Goal: Transaction & Acquisition: Purchase product/service

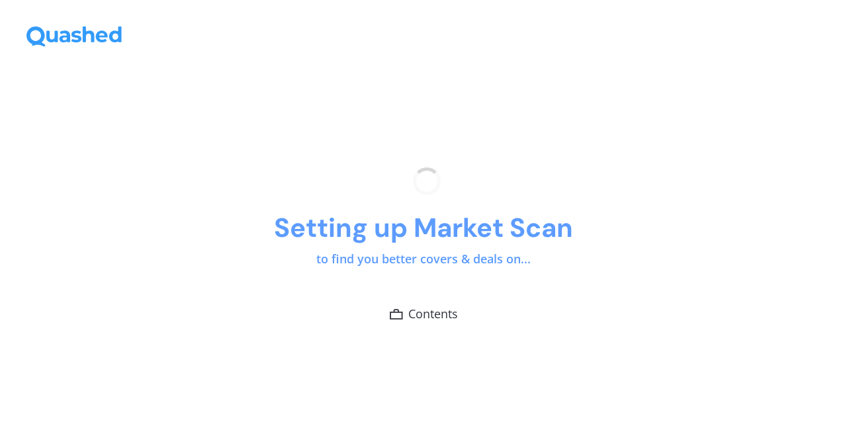
click at [535, 243] on h1 "Setting up Market Scan" at bounding box center [423, 228] width 299 height 34
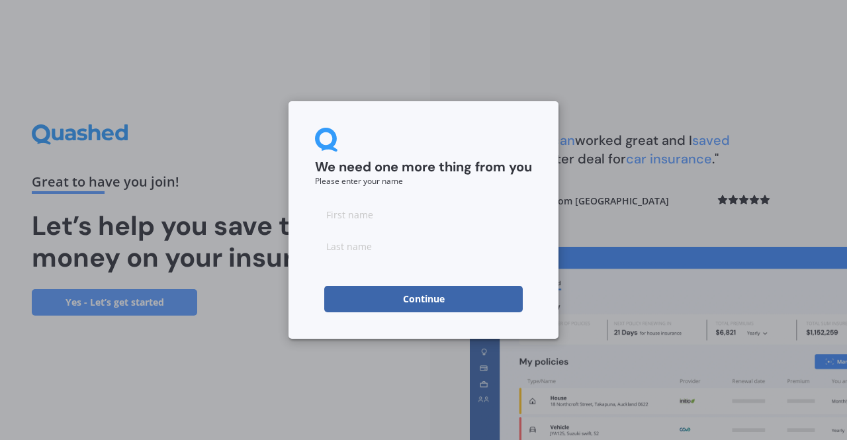
click at [404, 207] on input at bounding box center [423, 214] width 217 height 26
type input "CArly"
click at [328, 254] on input at bounding box center [423, 246] width 217 height 26
type input "Sheehan"
click at [348, 291] on button "Continue" at bounding box center [423, 299] width 199 height 26
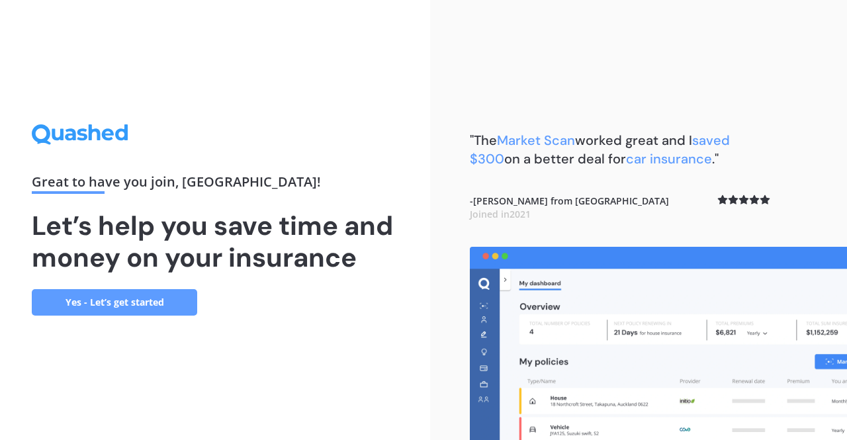
click at [143, 304] on link "Yes - Let’s get started" at bounding box center [114, 302] width 165 height 26
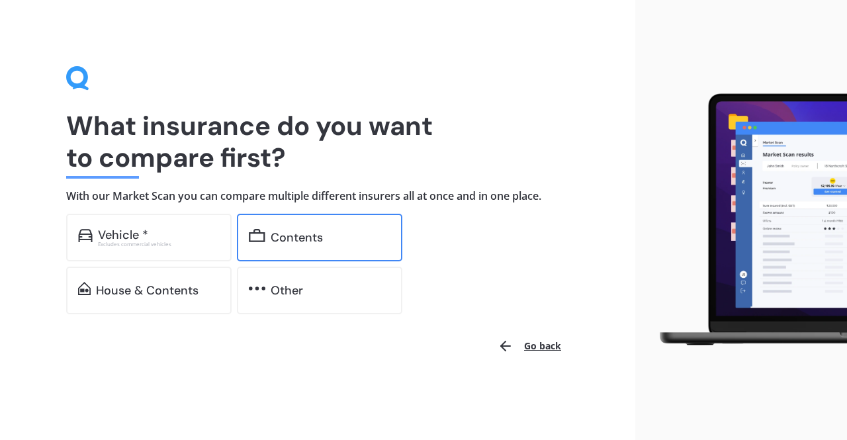
click at [289, 238] on div "Contents" at bounding box center [297, 237] width 52 height 13
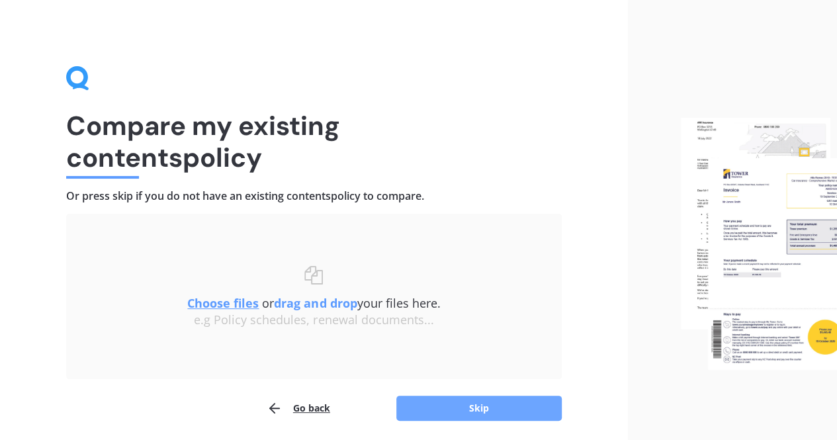
click at [497, 410] on button "Skip" at bounding box center [478, 408] width 165 height 25
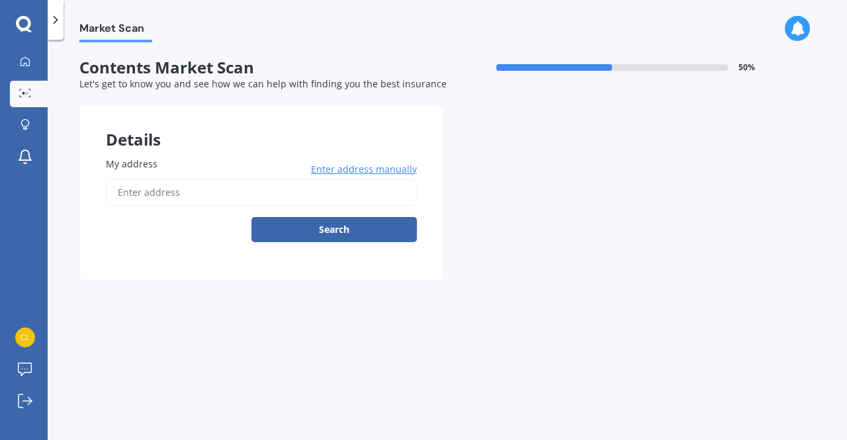
click at [193, 195] on input "My address" at bounding box center [261, 193] width 311 height 28
type input "24/38 Fairlands Avenue, Waterview, Auckland 1026"
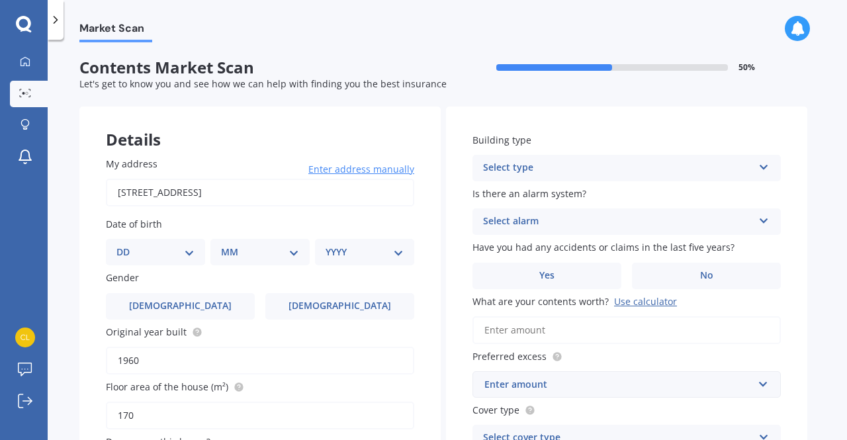
click at [196, 253] on div "DD 01 02 03 04 05 06 07 08 09 10 11 12 13 14 15 16 17 18 19 20 21 22 23 24 25 2…" at bounding box center [155, 252] width 99 height 26
click at [189, 253] on select "DD 01 02 03 04 05 06 07 08 09 10 11 12 13 14 15 16 17 18 19 20 21 22 23 24 25 2…" at bounding box center [155, 252] width 78 height 15
select select "26"
click at [127, 245] on select "DD 01 02 03 04 05 06 07 08 09 10 11 12 13 14 15 16 17 18 19 20 21 22 23 24 25 2…" at bounding box center [155, 252] width 78 height 15
click at [238, 251] on select "MM 01 02 03 04 05 06 07 08 09 10 11 12" at bounding box center [262, 252] width 73 height 15
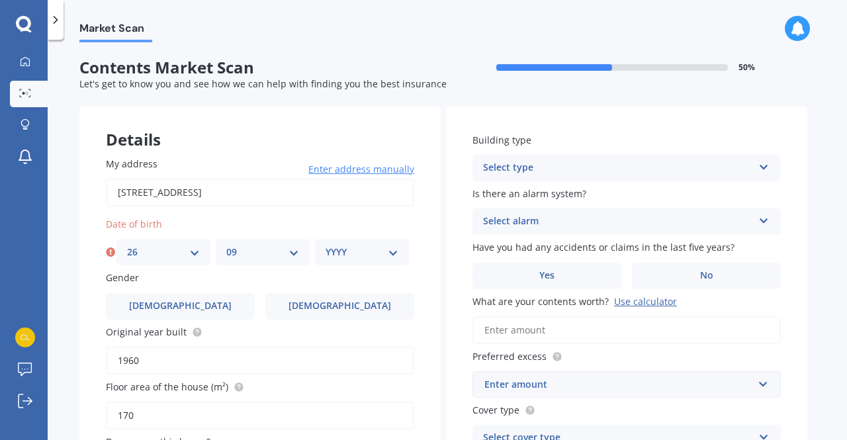
click at [226, 245] on select "MM 01 02 03 04 05 06 07 08 09 10 11 12" at bounding box center [262, 252] width 73 height 15
click at [287, 249] on select "MM 01 02 03 04 05 06 07 08 09 10 11 12" at bounding box center [262, 252] width 73 height 15
select select "09"
click at [226, 245] on select "MM 01 02 03 04 05 06 07 08 09 10 11 12" at bounding box center [262, 252] width 73 height 15
click at [365, 236] on div "Date of birth DD 01 02 03 04 05 06 07 08 09 10 11 12 13 14 15 16 17 18 19 20 21…" at bounding box center [260, 241] width 308 height 48
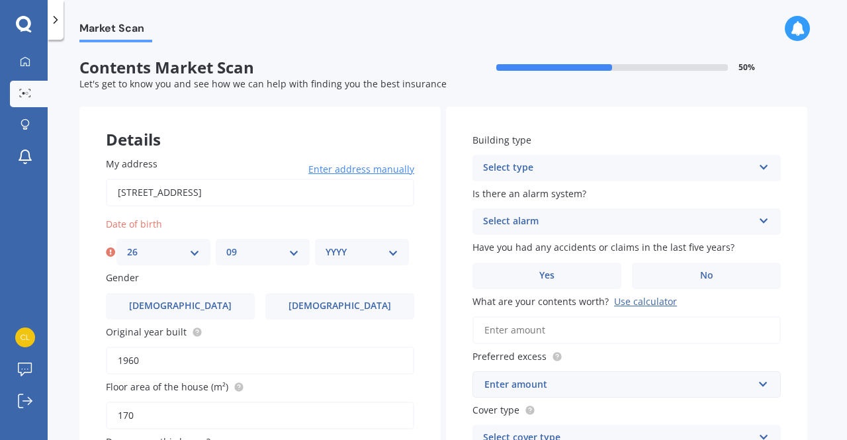
click at [365, 263] on div "YYYY 2009 2008 2007 2006 2005 2004 2003 2002 2001 2000 1999 1998 1997 1996 1995…" at bounding box center [362, 252] width 94 height 26
click at [390, 257] on select "YYYY 2009 2008 2007 2006 2005 2004 2003 2002 2001 2000 1999 1998 1997 1996 1995…" at bounding box center [362, 252] width 73 height 15
select select "1984"
click at [326, 245] on select "YYYY 2009 2008 2007 2006 2005 2004 2003 2002 2001 2000 1999 1998 1997 1996 1995…" at bounding box center [362, 252] width 73 height 15
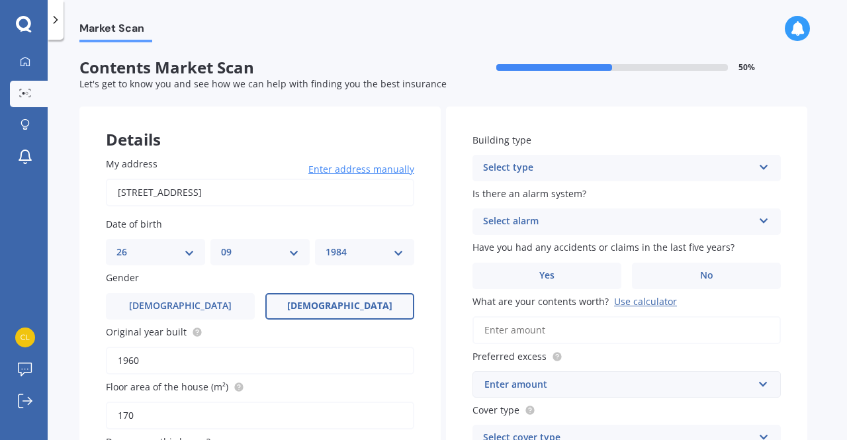
click at [319, 316] on label "Female" at bounding box center [339, 306] width 149 height 26
click at [0, 0] on input "Female" at bounding box center [0, 0] width 0 height 0
drag, startPoint x: 156, startPoint y: 356, endPoint x: 77, endPoint y: 353, distance: 78.8
click at [77, 353] on div "Market Scan Contents Market Scan 50 % Let's get to know you and see how we can …" at bounding box center [447, 242] width 799 height 400
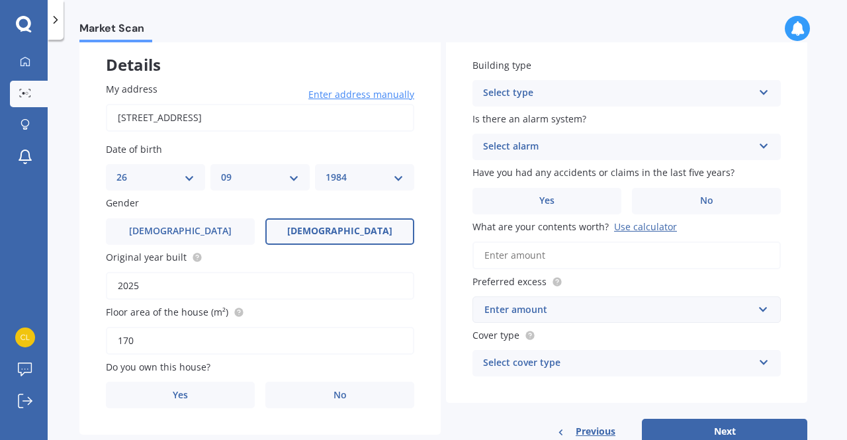
scroll to position [77, 0]
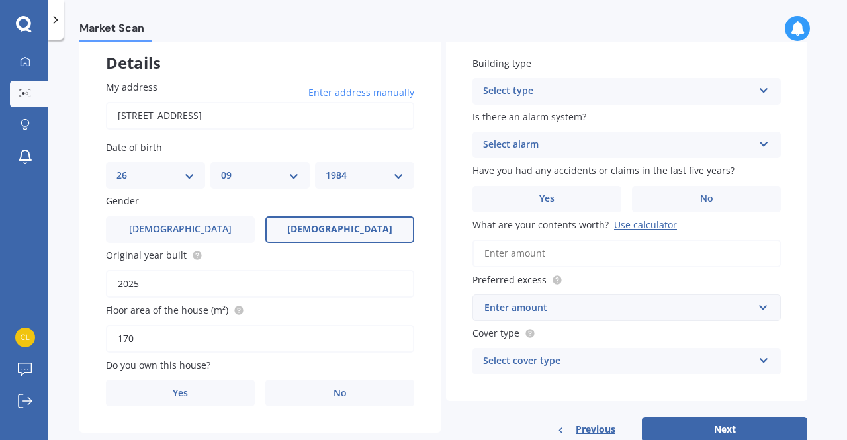
drag, startPoint x: 182, startPoint y: 280, endPoint x: 62, endPoint y: 279, distance: 119.8
click at [62, 279] on div "Market Scan Contents Market Scan 50 % Let's get to know you and see how we can …" at bounding box center [447, 242] width 799 height 400
type input "2025"
drag, startPoint x: 155, startPoint y: 338, endPoint x: 80, endPoint y: 331, distance: 75.1
click at [80, 331] on div "My address 24/38 Fairlands Avenue, Waterview, Auckland 1026 Enter address manua…" at bounding box center [259, 244] width 361 height 380
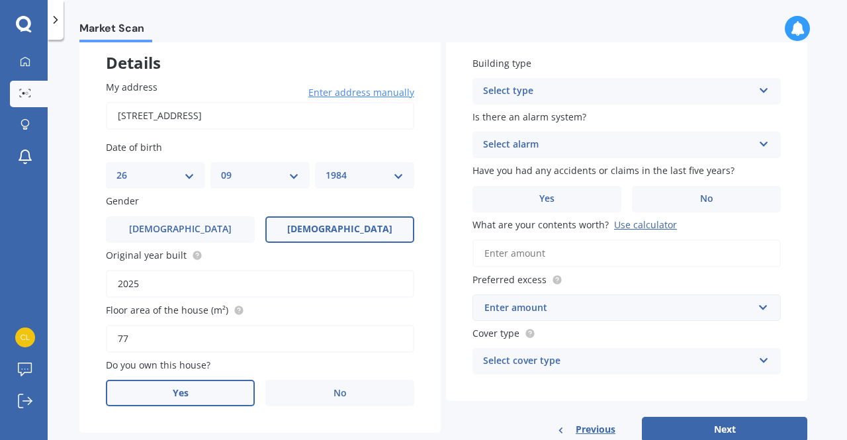
click at [172, 382] on label "Yes" at bounding box center [180, 393] width 149 height 26
click at [0, 0] on input "Yes" at bounding box center [0, 0] width 0 height 0
drag, startPoint x: 144, startPoint y: 337, endPoint x: 75, endPoint y: 342, distance: 69.0
click at [75, 342] on div "Market Scan Contents Market Scan 50 % Let's get to know you and see how we can …" at bounding box center [447, 242] width 799 height 400
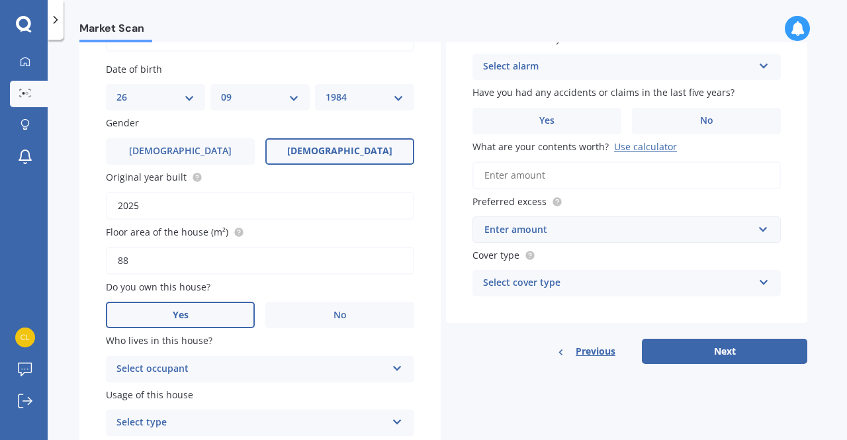
scroll to position [179, 0]
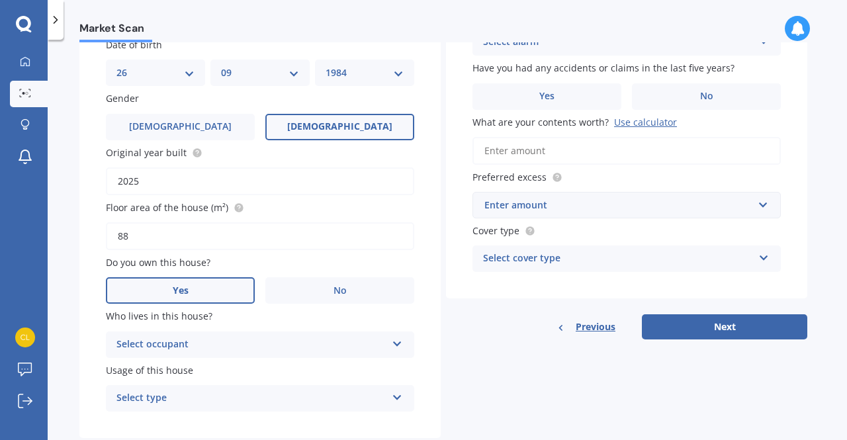
type input "88"
click at [400, 343] on icon at bounding box center [397, 341] width 11 height 9
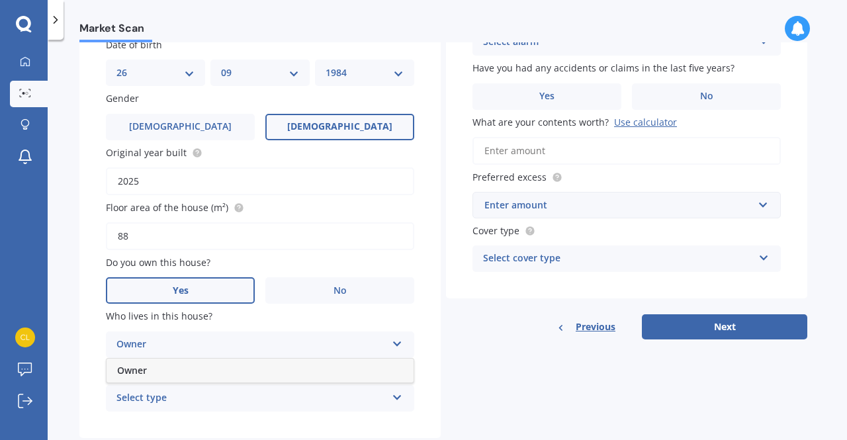
click at [332, 370] on div "Owner" at bounding box center [260, 371] width 307 height 24
click at [398, 396] on icon at bounding box center [397, 394] width 11 height 9
click at [219, 351] on div "Permanent" at bounding box center [260, 349] width 307 height 24
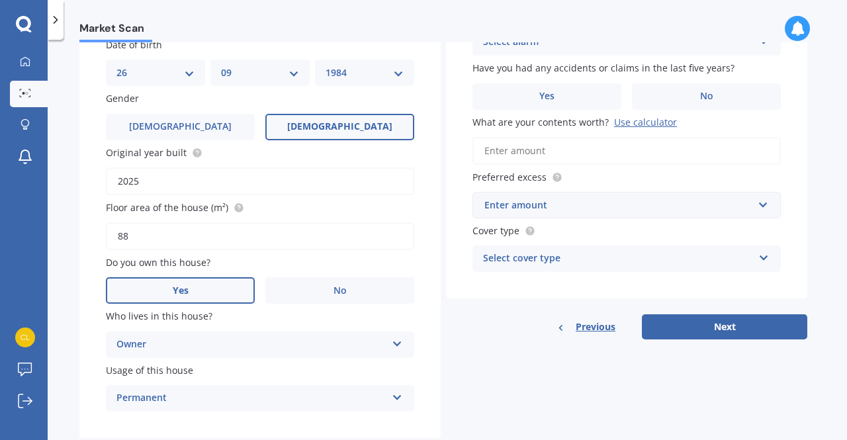
click at [491, 393] on div "Details My address 24/38 Fairlands Avenue, Waterview, Auckland 1026 Enter addre…" at bounding box center [443, 182] width 728 height 511
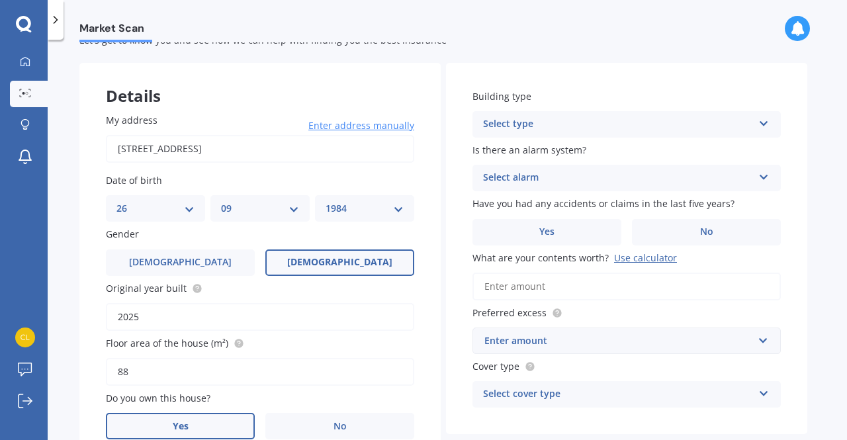
scroll to position [36, 0]
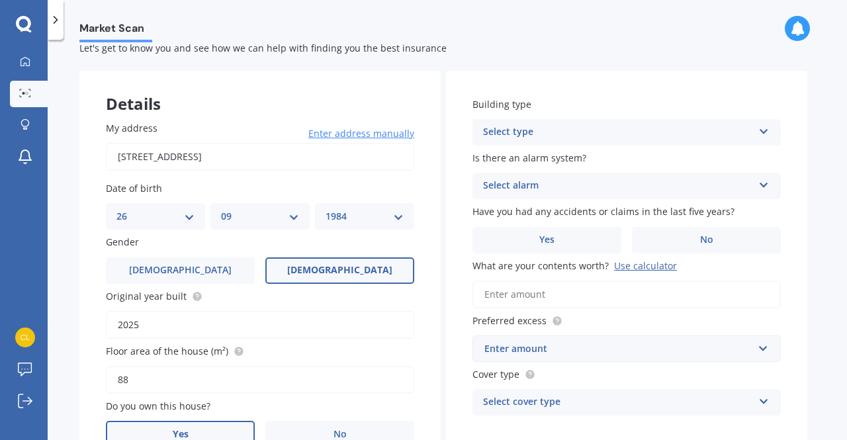
click at [762, 130] on icon at bounding box center [763, 128] width 11 height 9
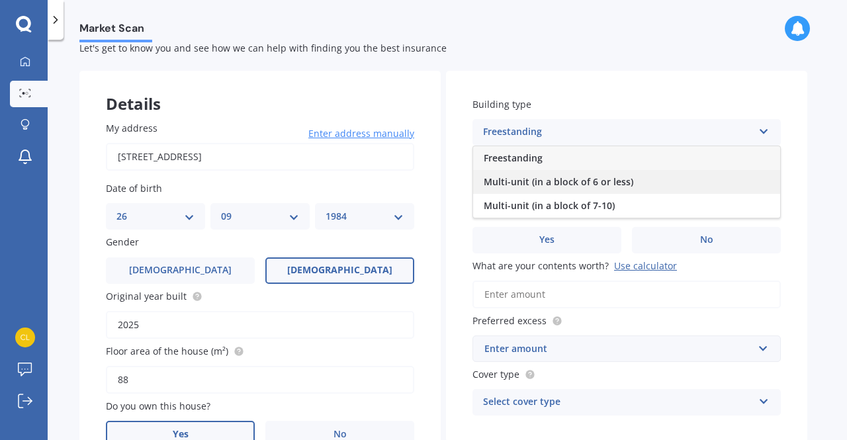
click at [604, 173] on div "Multi-unit (in a block of 6 or less)" at bounding box center [626, 182] width 307 height 24
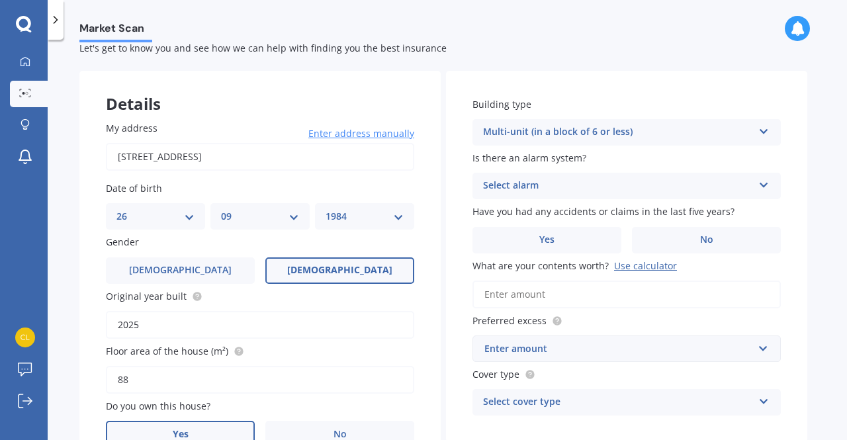
click at [592, 190] on div "Select alarm" at bounding box center [618, 186] width 270 height 16
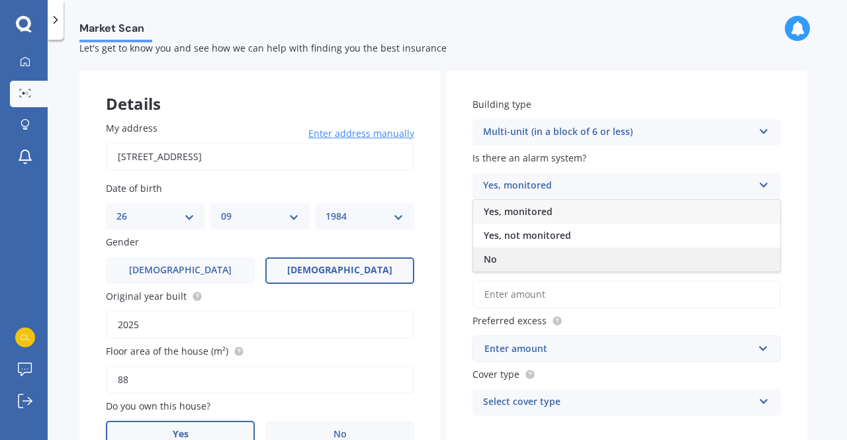
click at [513, 253] on div "No" at bounding box center [626, 260] width 307 height 24
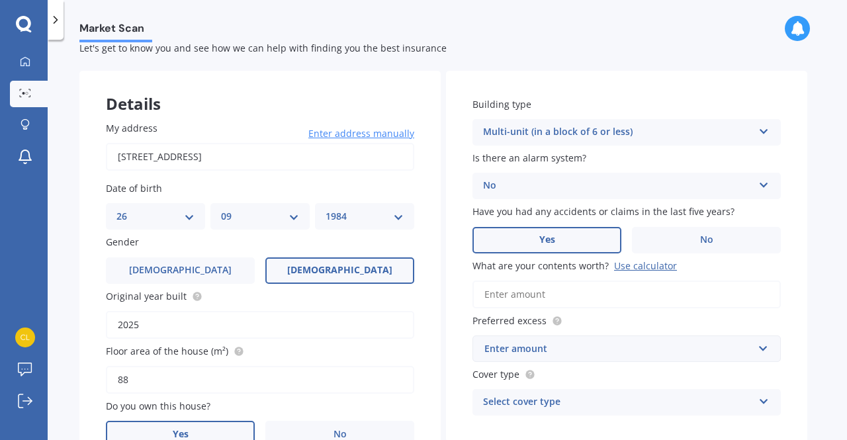
click at [591, 236] on label "Yes" at bounding box center [547, 240] width 149 height 26
click at [0, 0] on input "Yes" at bounding box center [0, 0] width 0 height 0
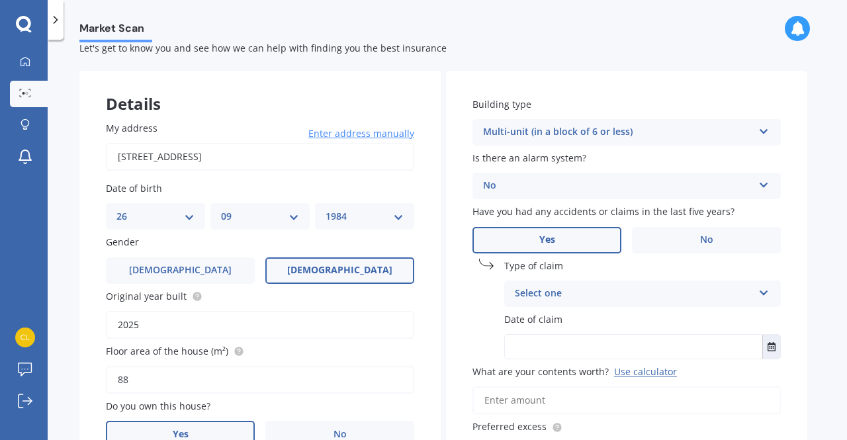
click at [765, 291] on icon at bounding box center [763, 290] width 11 height 9
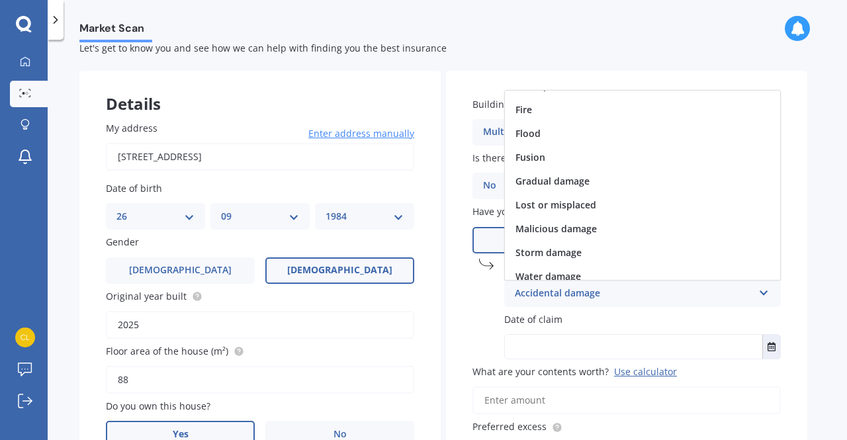
scroll to position [69, 0]
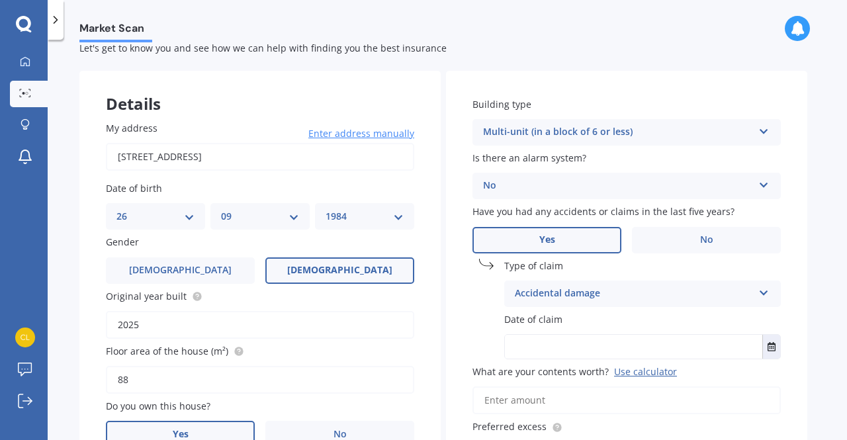
click at [460, 324] on div "Building type Multi-unit (in a block of 6 or less) Freestanding Multi-unit (in …" at bounding box center [626, 310] width 361 height 478
click at [678, 243] on label "No" at bounding box center [706, 240] width 149 height 26
click at [0, 0] on input "No" at bounding box center [0, 0] width 0 height 0
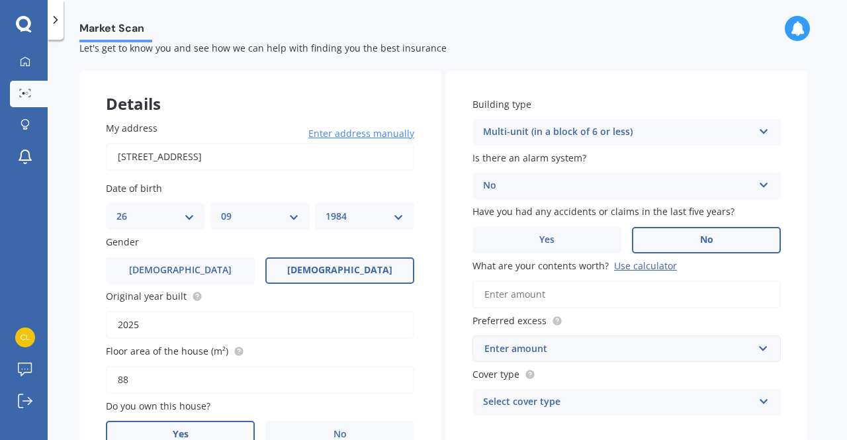
click at [639, 266] on div "Use calculator" at bounding box center [645, 265] width 63 height 13
click at [639, 281] on input "What are your contents worth? Use calculator" at bounding box center [627, 295] width 308 height 28
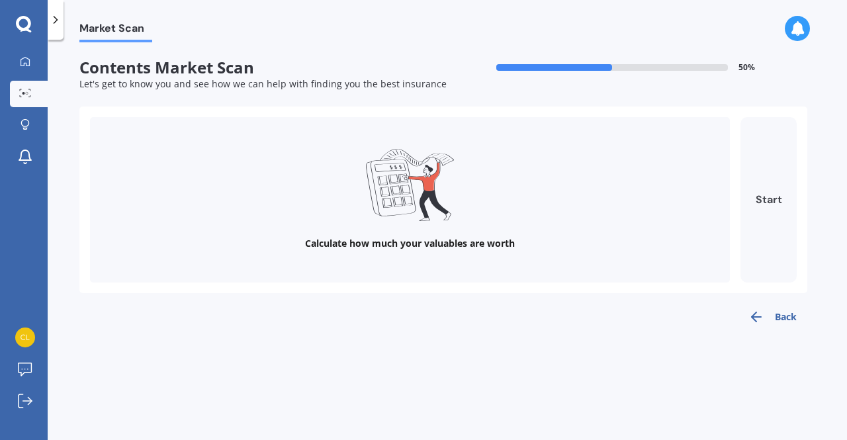
click at [778, 214] on button "Start" at bounding box center [769, 199] width 56 height 165
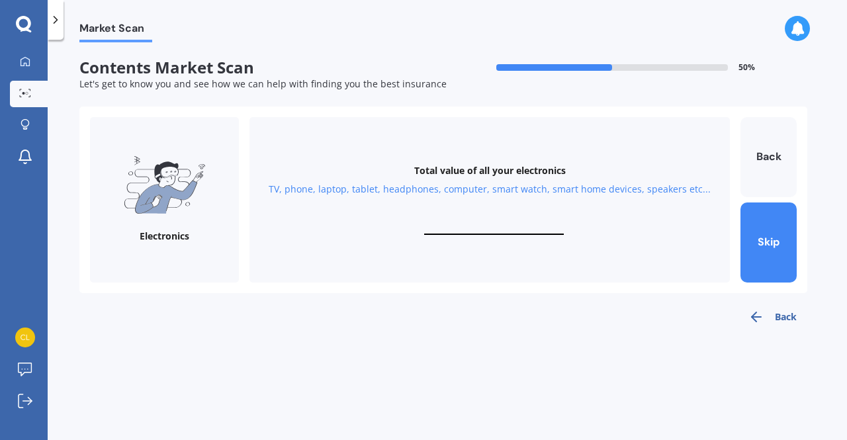
click at [538, 191] on div "TV, phone, laptop, tablet, headphones, computer, smart watch, smart home device…" at bounding box center [490, 189] width 442 height 13
click at [516, 234] on input "text" at bounding box center [494, 228] width 140 height 13
click at [279, 190] on div "TV, phone, laptop, tablet, headphones, computer, smart watch, smart home device…" at bounding box center [490, 189] width 442 height 13
click at [302, 189] on div "TV, phone, laptop, tablet, headphones, computer, smart watch, smart home device…" at bounding box center [490, 189] width 442 height 13
click at [203, 200] on img at bounding box center [165, 185] width 82 height 58
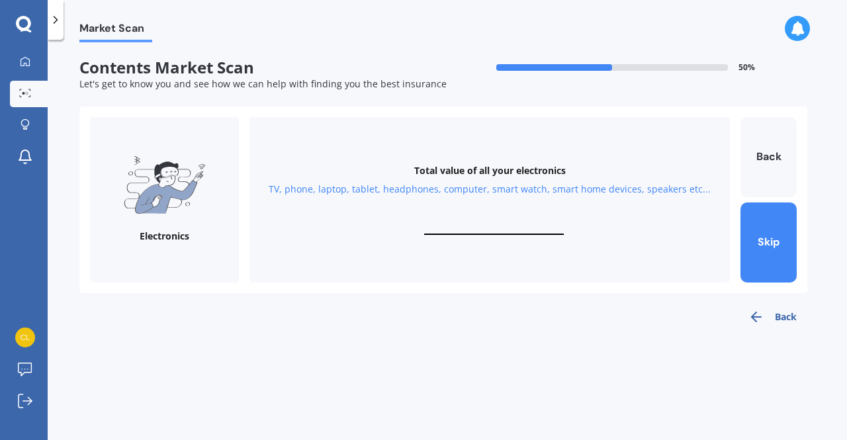
click at [508, 251] on div "Total value of all your electronics TV, phone, laptop, tablet, headphones, comp…" at bounding box center [489, 199] width 480 height 165
click at [777, 239] on button "Skip" at bounding box center [769, 243] width 56 height 80
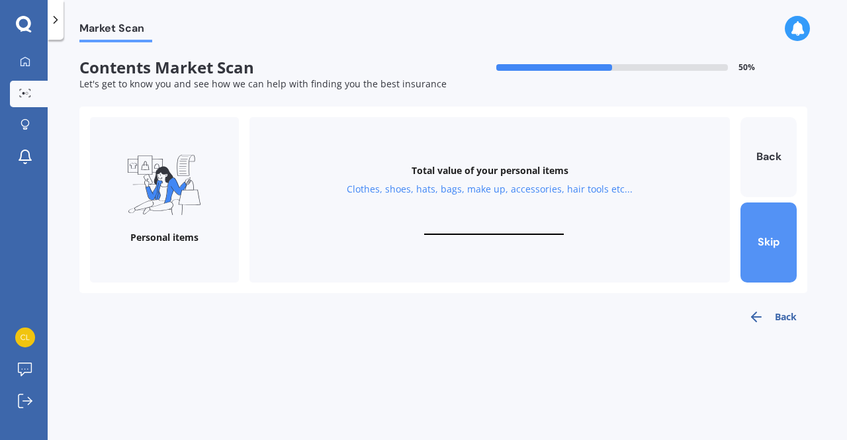
click at [777, 239] on button "Skip" at bounding box center [769, 243] width 56 height 80
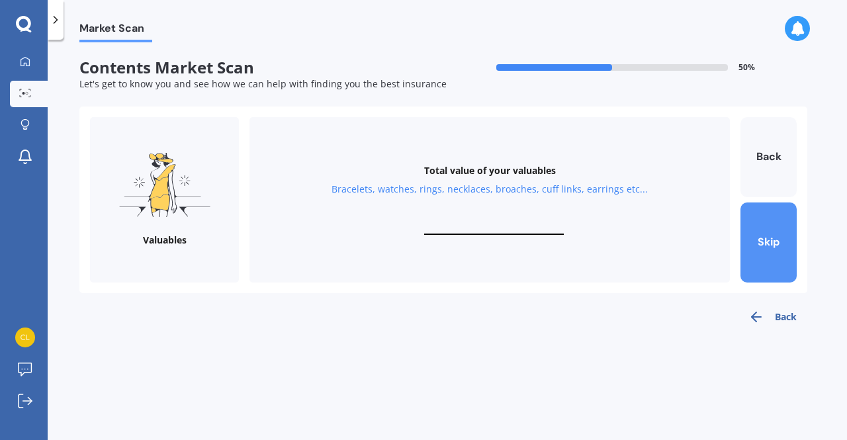
click at [777, 239] on button "Skip" at bounding box center [769, 243] width 56 height 80
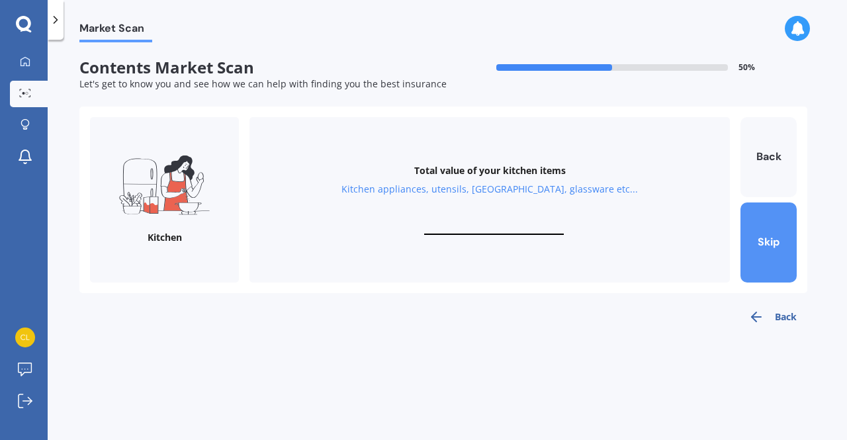
click at [777, 239] on button "Skip" at bounding box center [769, 243] width 56 height 80
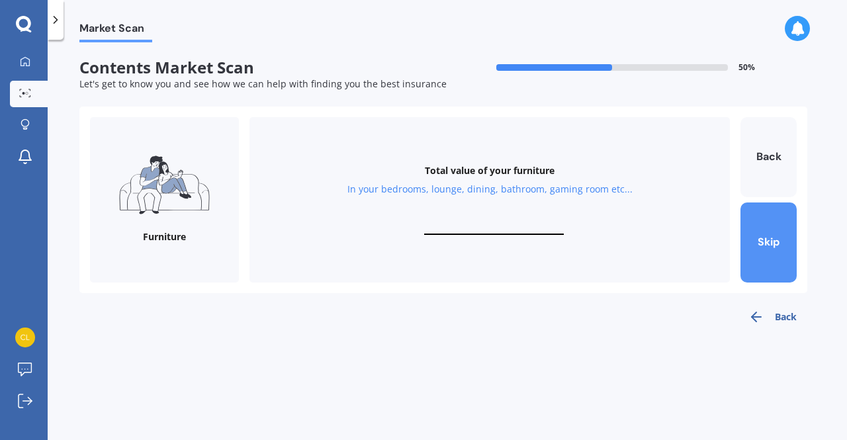
click at [777, 239] on button "Skip" at bounding box center [769, 243] width 56 height 80
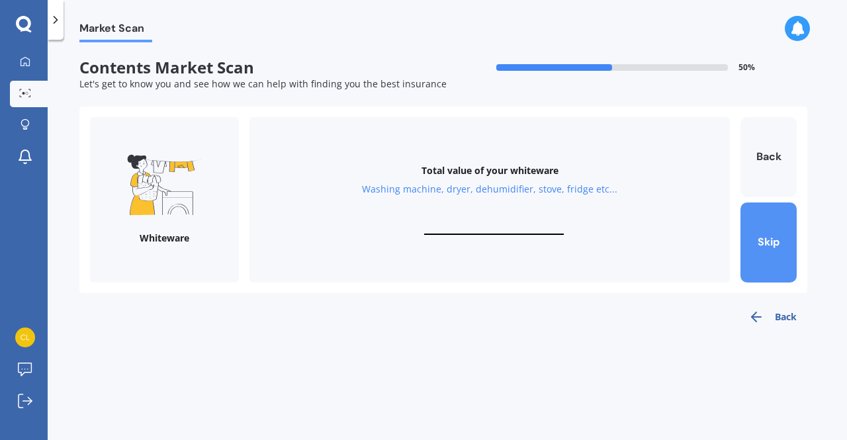
click at [777, 239] on button "Skip" at bounding box center [769, 243] width 56 height 80
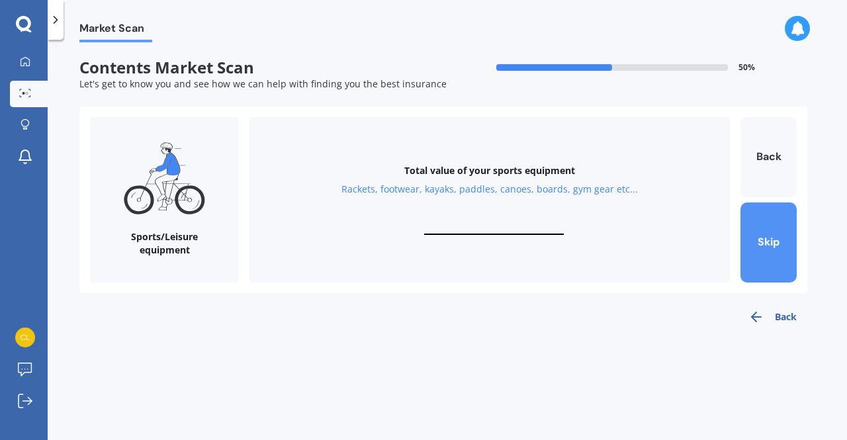
click at [777, 239] on button "Skip" at bounding box center [769, 243] width 56 height 80
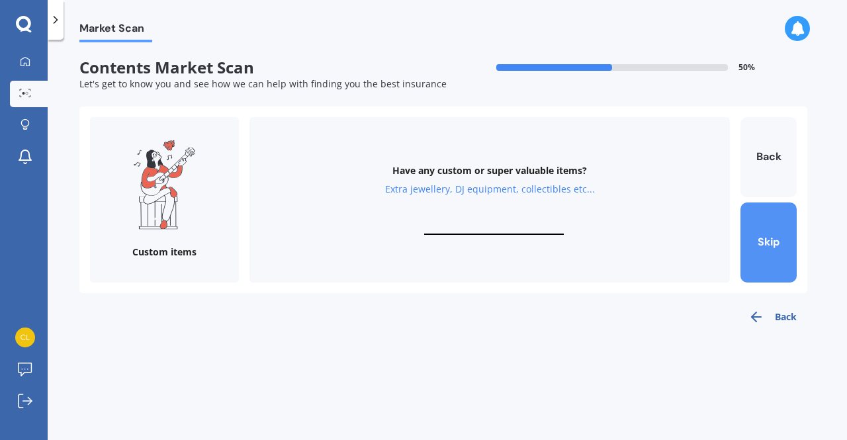
click at [777, 239] on button "Skip" at bounding box center [769, 243] width 56 height 80
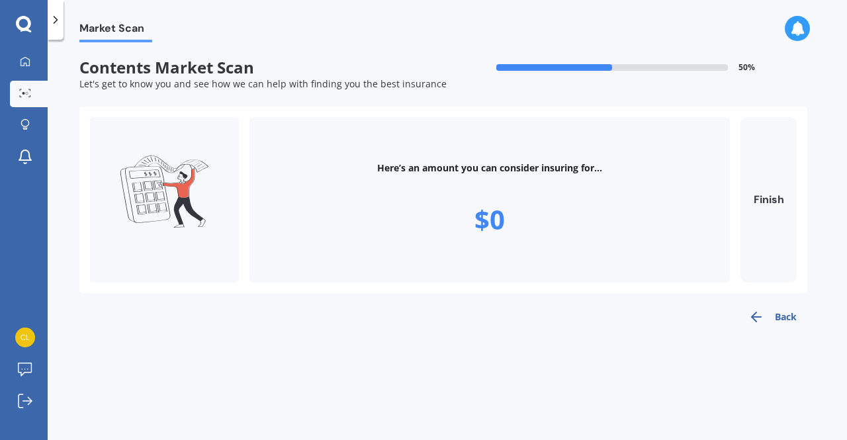
click at [782, 319] on button "Back" at bounding box center [772, 317] width 69 height 26
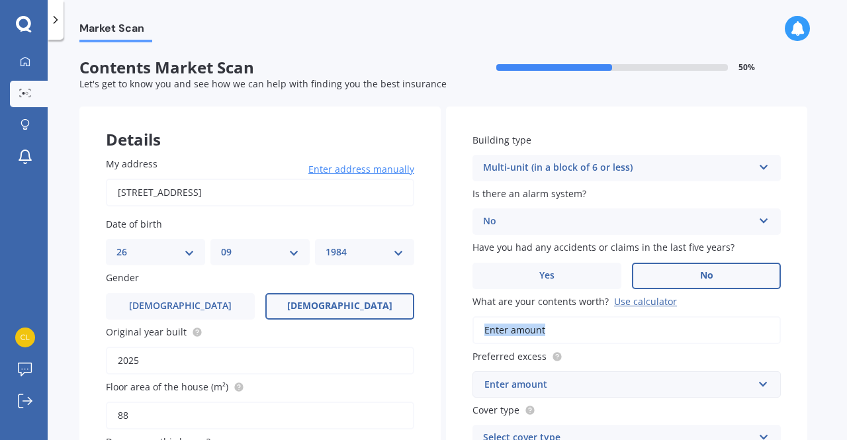
click at [782, 319] on div "Building type Multi-unit (in a block of 6 or less) Freestanding Multi-unit (in …" at bounding box center [626, 293] width 361 height 372
click at [642, 301] on div "Use calculator" at bounding box center [645, 301] width 63 height 13
click at [642, 316] on input "What are your contents worth? Use calculator" at bounding box center [627, 330] width 308 height 28
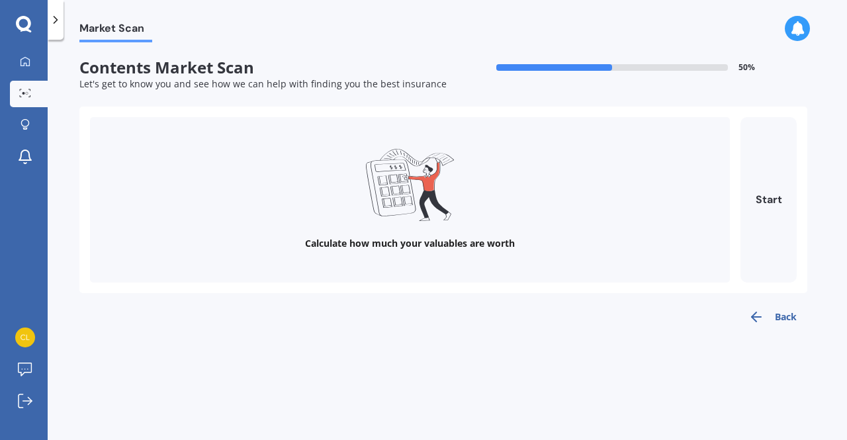
click at [590, 204] on div "Calculate how much your valuables are worth" at bounding box center [410, 199] width 640 height 165
click at [778, 208] on button "Start" at bounding box center [769, 199] width 56 height 165
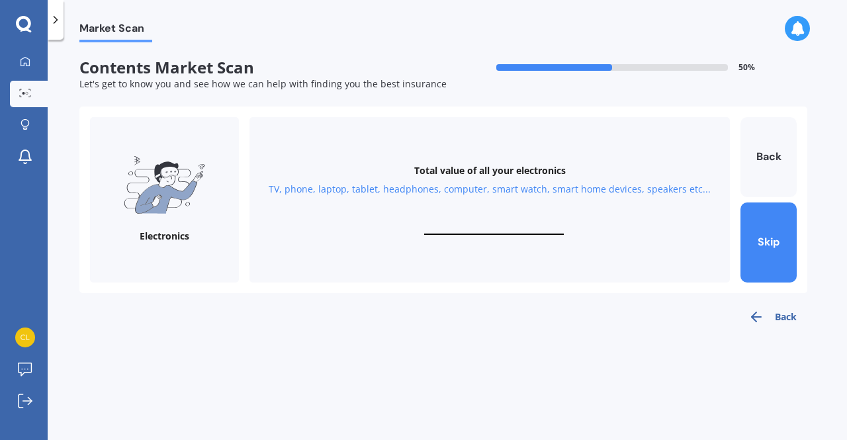
click at [160, 165] on img at bounding box center [165, 185] width 82 height 58
click at [463, 195] on div "TV, phone, laptop, tablet, headphones, computer, smart watch, smart home device…" at bounding box center [490, 189] width 442 height 13
click at [531, 232] on input "text" at bounding box center [494, 228] width 140 height 13
type input "$1,550"
click at [776, 257] on button "Next" at bounding box center [769, 243] width 56 height 80
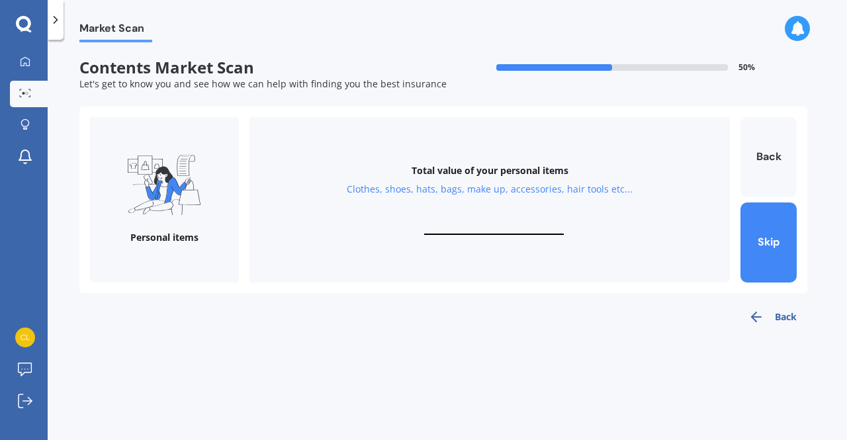
click at [510, 222] on input "text" at bounding box center [494, 228] width 140 height 13
type input "$1,000"
click at [776, 243] on button "Next" at bounding box center [769, 243] width 56 height 80
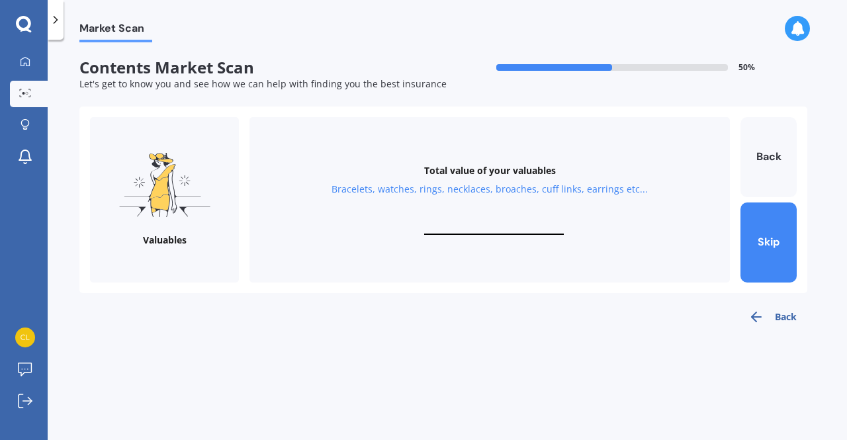
click at [506, 232] on input "text" at bounding box center [494, 228] width 140 height 13
type input "$50"
click at [779, 261] on button "Next" at bounding box center [769, 243] width 56 height 80
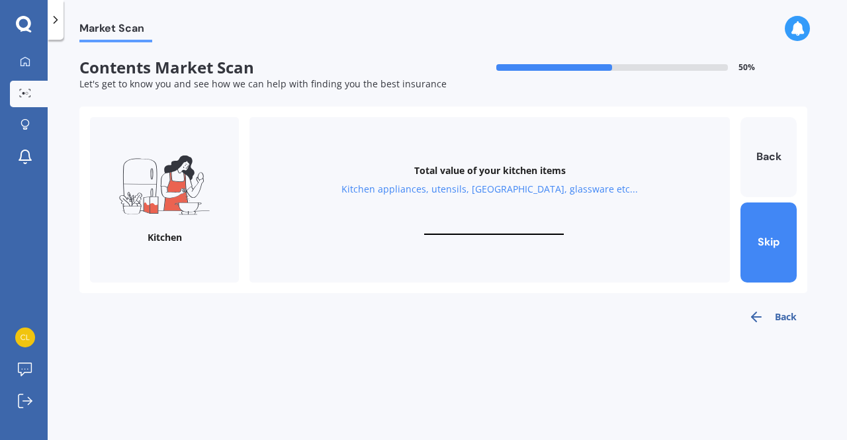
click at [520, 224] on input "text" at bounding box center [494, 228] width 140 height 13
type input "$3"
type input "$4,000"
click at [773, 248] on button "Next" at bounding box center [769, 243] width 56 height 80
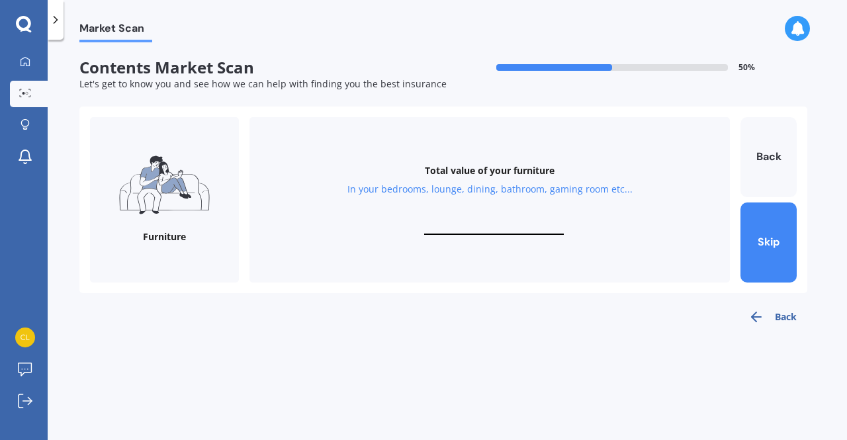
click at [540, 223] on input "text" at bounding box center [494, 228] width 140 height 13
type input "$4,500"
click at [778, 252] on button "Next" at bounding box center [769, 243] width 56 height 80
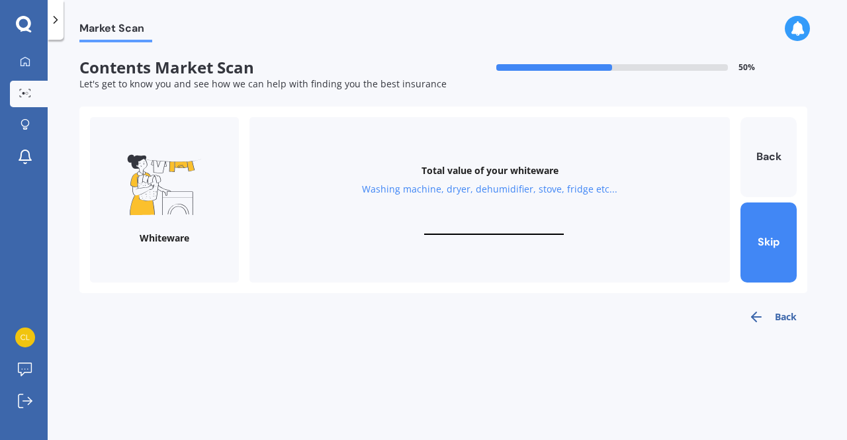
click at [500, 218] on div "Total value of your whiteware Washing machine, dryer, dehumidifier, stove, frid…" at bounding box center [489, 199] width 480 height 165
click at [452, 228] on input "text" at bounding box center [494, 228] width 140 height 13
